Goal: Navigation & Orientation: Find specific page/section

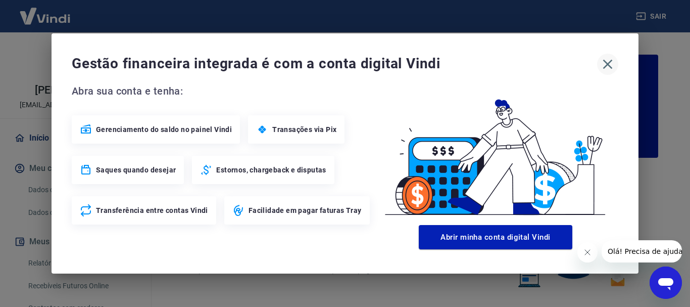
click at [609, 65] on icon "button" at bounding box center [608, 65] width 10 height 10
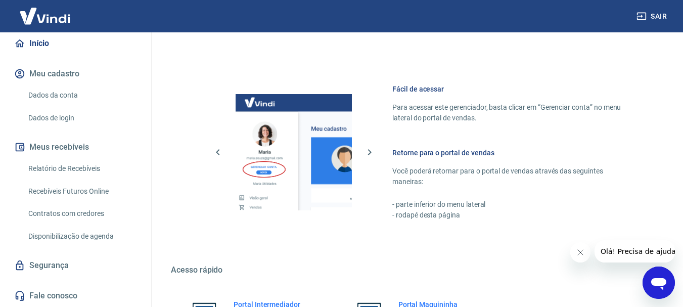
scroll to position [627, 0]
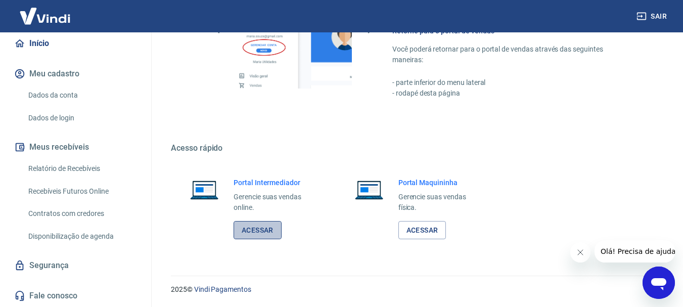
click at [251, 233] on link "Acessar" at bounding box center [257, 230] width 48 height 19
